Goal: Task Accomplishment & Management: Manage account settings

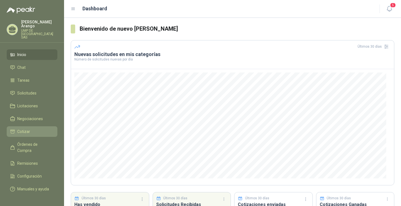
click at [34, 128] on li "Cotizar" at bounding box center [32, 131] width 44 height 6
click at [30, 128] on li "Cotizar" at bounding box center [32, 131] width 44 height 6
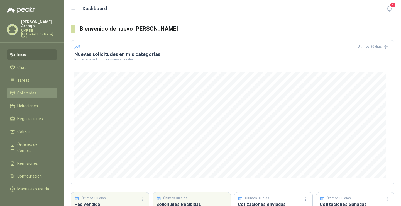
click at [31, 90] on span "Solicitudes" at bounding box center [26, 93] width 19 height 6
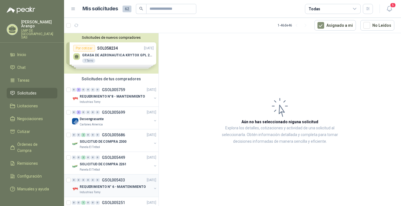
click at [103, 188] on p "REQUERIMIENTO N° 6 - MANTENIMIENTO" at bounding box center [113, 186] width 66 height 5
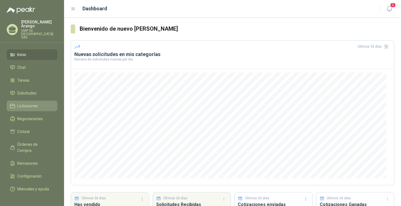
click at [25, 103] on span "Licitaciones" at bounding box center [27, 106] width 21 height 6
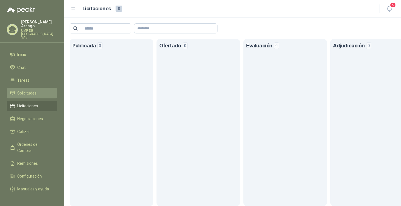
click at [32, 90] on span "Solicitudes" at bounding box center [26, 93] width 19 height 6
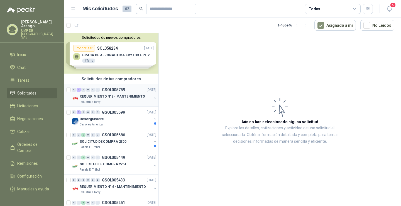
click at [96, 98] on p "REQUERIMIENTO N°8 - MANTENIMIENTO" at bounding box center [112, 96] width 65 height 5
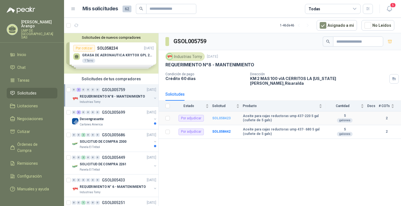
click at [222, 116] on b "SOL058423" at bounding box center [221, 118] width 18 height 4
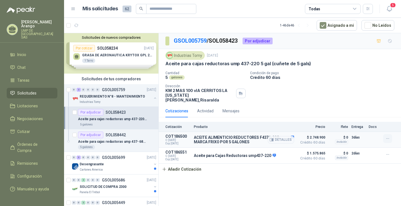
click at [387, 138] on icon "button" at bounding box center [387, 138] width 3 height 0
click at [363, 111] on button "Editar" at bounding box center [376, 111] width 45 height 9
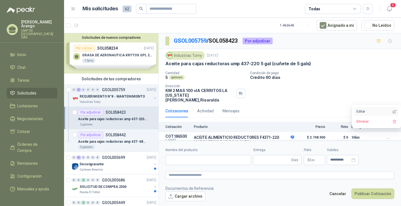
type input "**********"
type input "*"
type input "**********"
type textarea "**********"
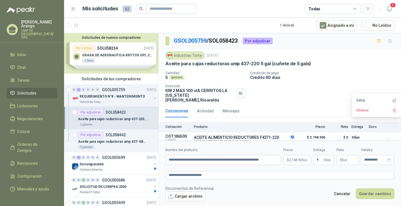
scroll to position [19, 0]
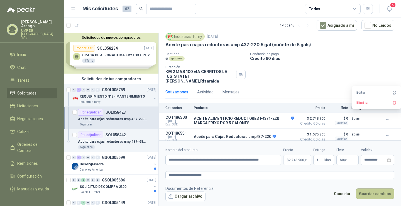
click at [378, 197] on button "Guardar cambios" at bounding box center [375, 193] width 38 height 11
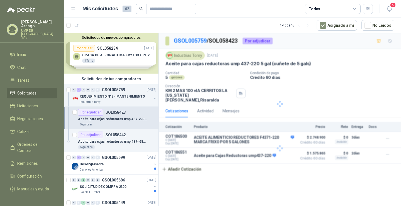
scroll to position [0, 0]
click at [106, 89] on p "GSOL005759" at bounding box center [113, 90] width 23 height 4
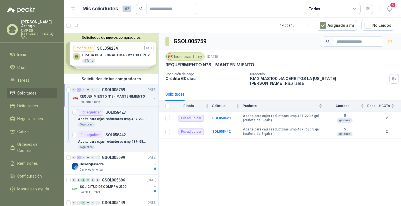
click at [119, 90] on p "GSOL005759" at bounding box center [113, 90] width 23 height 4
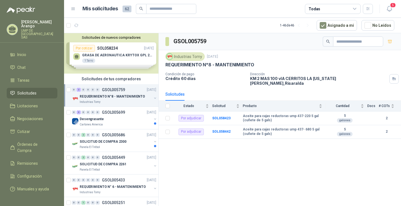
click at [119, 90] on p "GSOL005759" at bounding box center [113, 90] width 23 height 4
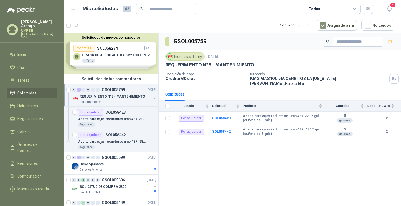
click at [119, 90] on p "GSOL005759" at bounding box center [113, 90] width 23 height 4
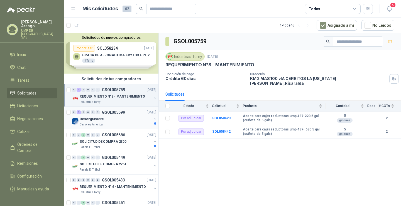
click at [115, 110] on p "GSOL005699" at bounding box center [113, 112] width 23 height 4
click at [94, 119] on p "Desengrasante" at bounding box center [92, 118] width 24 height 5
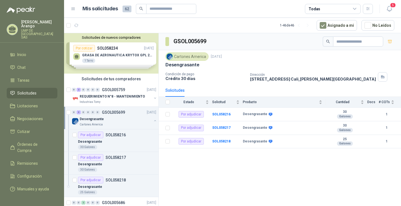
click at [116, 111] on p "GSOL005699" at bounding box center [113, 112] width 23 height 4
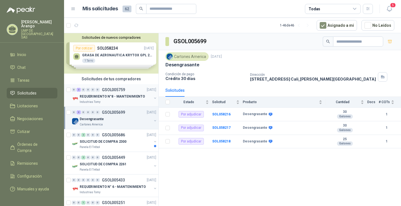
click at [110, 90] on p "GSOL005759" at bounding box center [113, 90] width 23 height 4
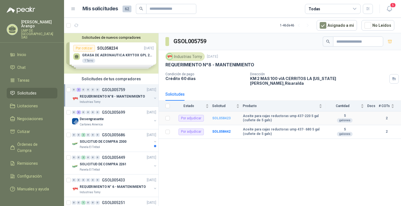
click at [221, 116] on b "SOL058423" at bounding box center [221, 118] width 18 height 4
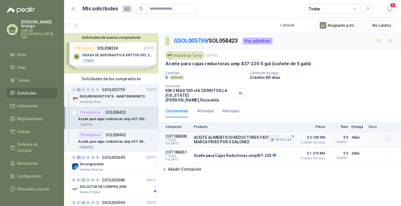
click at [389, 136] on icon "button" at bounding box center [387, 138] width 5 height 5
click at [363, 123] on button "Eliminar" at bounding box center [376, 121] width 45 height 9
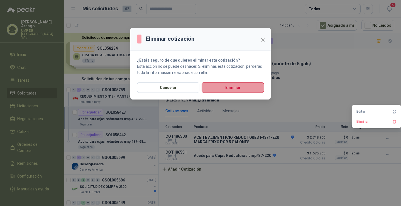
click at [233, 86] on button "Eliminar" at bounding box center [233, 87] width 62 height 11
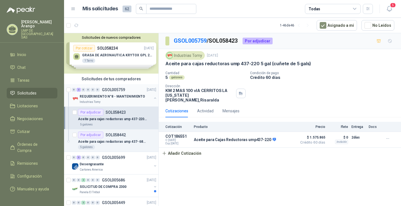
click at [116, 89] on p "GSOL005759" at bounding box center [113, 90] width 23 height 4
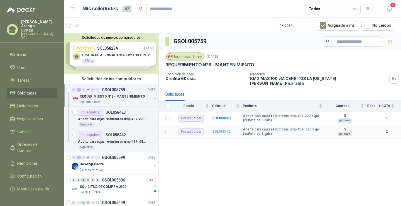
click at [224, 130] on b "SOL058442" at bounding box center [221, 132] width 18 height 4
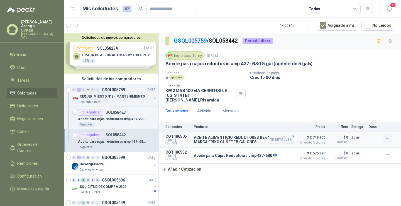
click at [388, 136] on icon "button" at bounding box center [387, 138] width 5 height 5
click at [370, 123] on button "Eliminar" at bounding box center [376, 121] width 45 height 9
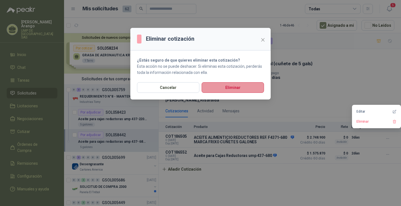
click at [229, 87] on button "Eliminar" at bounding box center [233, 87] width 62 height 11
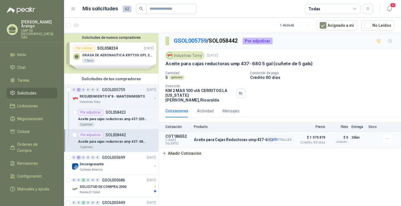
click at [278, 136] on button "Detalles" at bounding box center [281, 140] width 26 height 8
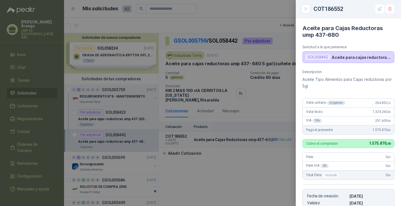
scroll to position [108, 0]
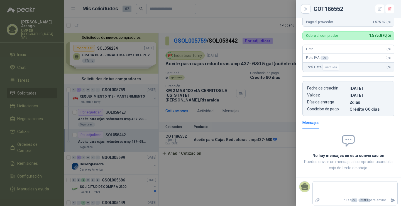
click at [265, 164] on div at bounding box center [200, 103] width 401 height 206
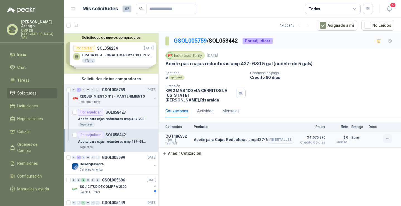
click at [388, 136] on icon "button" at bounding box center [387, 138] width 5 height 5
click at [367, 113] on button "Editar" at bounding box center [376, 111] width 45 height 9
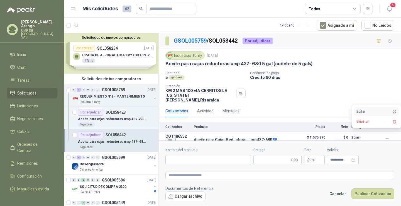
type input "**********"
type input "*"
type input "**********"
type textarea "**********"
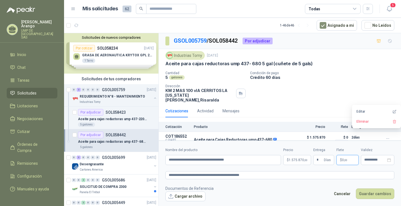
click at [348, 160] on p "$ 0 ,00" at bounding box center [347, 160] width 22 height 10
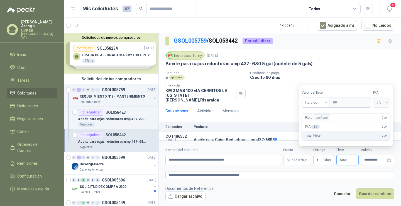
click at [299, 179] on form "**********" at bounding box center [280, 173] width 242 height 67
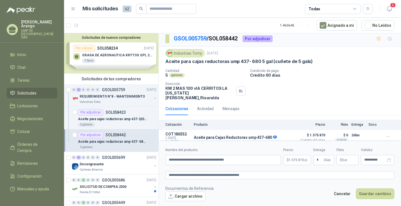
scroll to position [3, 0]
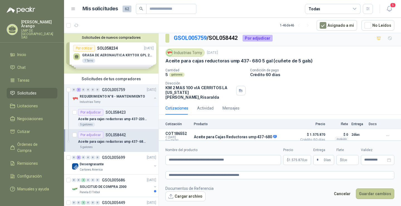
click at [370, 191] on button "Guardar cambios" at bounding box center [375, 193] width 38 height 11
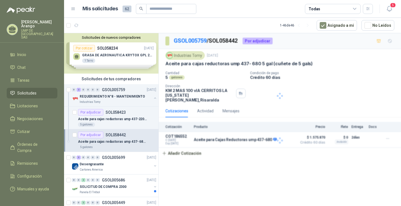
scroll to position [0, 0]
click at [113, 88] on p "GSOL005759" at bounding box center [113, 90] width 23 height 4
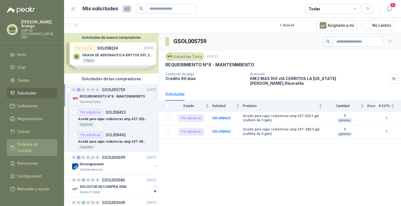
click at [26, 139] on link "Órdenes de Compra" at bounding box center [32, 147] width 51 height 17
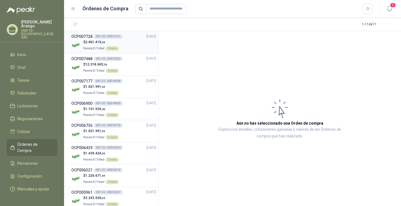
click at [86, 35] on h3 "OCP007728" at bounding box center [81, 36] width 21 height 6
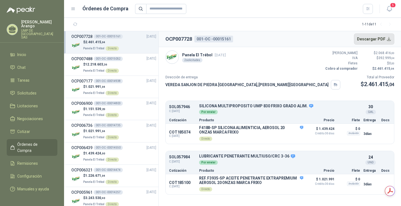
click at [386, 41] on button "Descargar PDF" at bounding box center [374, 38] width 41 height 11
click at [24, 52] on span "Inicio" at bounding box center [21, 55] width 9 height 6
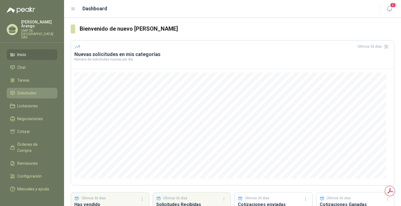
click at [26, 90] on span "Solicitudes" at bounding box center [26, 93] width 19 height 6
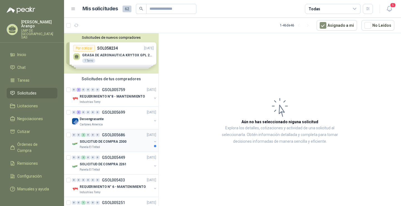
click at [108, 134] on p "GSOL005686" at bounding box center [113, 135] width 23 height 4
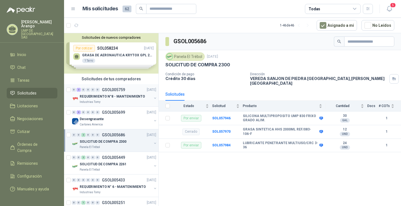
click at [116, 86] on div "0 2 0 0 0 0 GSOL005759 [DATE] REQUERIMIENTO N°8 - MANTENIMIENTO Industrias Tomy" at bounding box center [111, 95] width 94 height 23
click at [96, 99] on p "REQUERIMIENTO N°8 - MANTENIMIENTO" at bounding box center [112, 96] width 65 height 5
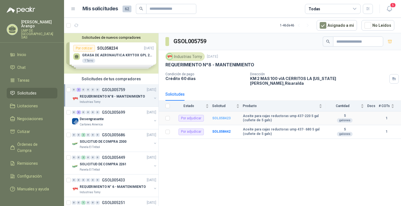
click at [220, 116] on b "SOL058423" at bounding box center [221, 118] width 18 height 4
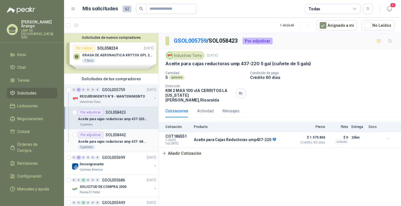
click at [118, 134] on p "SOL058442" at bounding box center [116, 135] width 20 height 4
